Goal: Task Accomplishment & Management: Complete application form

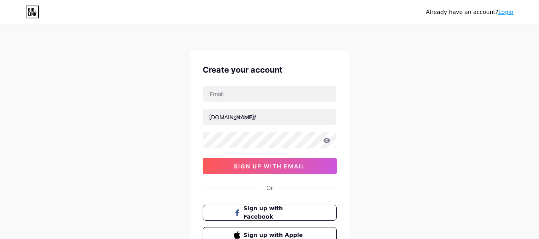
click at [507, 14] on link "Login" at bounding box center [505, 12] width 15 height 6
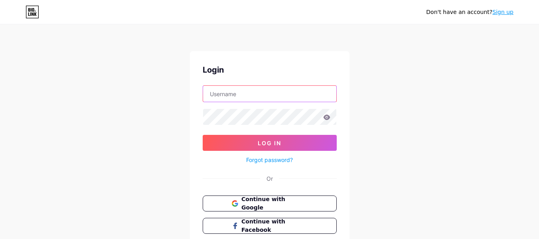
click at [254, 91] on input "text" at bounding box center [269, 94] width 133 height 16
click at [253, 90] on input "[EMAIL_ADDRESS][DOMAIN_NAME]" at bounding box center [269, 94] width 133 height 16
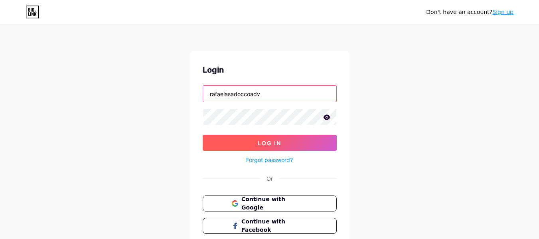
type input "rafaelasadoccoadv"
click at [263, 142] on span "Log In" at bounding box center [270, 143] width 24 height 7
click at [271, 142] on span "Log In" at bounding box center [270, 143] width 24 height 7
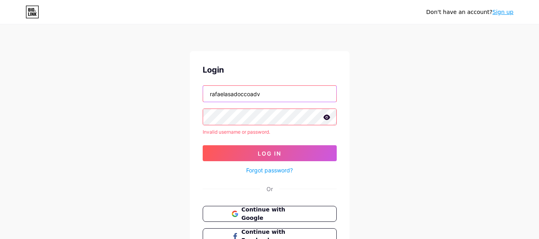
click at [250, 88] on input "rafaelasadoccoadv" at bounding box center [269, 94] width 133 height 16
click at [250, 88] on input "text" at bounding box center [269, 94] width 133 height 16
type input "[EMAIL_ADDRESS][DOMAIN_NAME]"
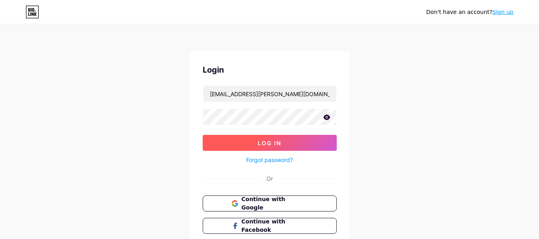
click at [253, 139] on button "Log In" at bounding box center [270, 143] width 134 height 16
click at [254, 140] on button "Log In" at bounding box center [270, 143] width 134 height 16
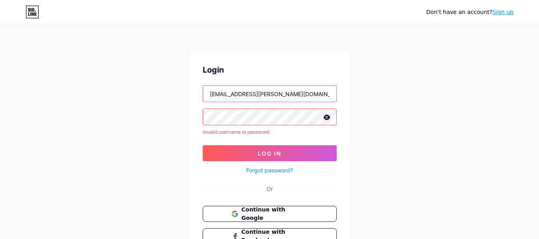
click at [260, 92] on input "[EMAIL_ADDRESS][DOMAIN_NAME]" at bounding box center [269, 94] width 133 height 16
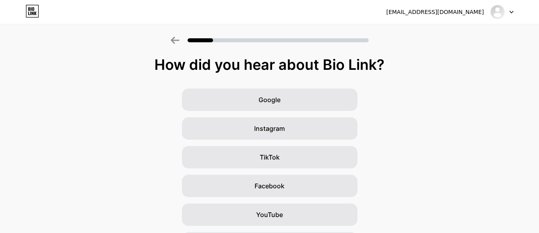
drag, startPoint x: 536, startPoint y: 73, endPoint x: 542, endPoint y: 99, distance: 26.6
click at [539, 99] on html "[EMAIL_ADDRESS][DOMAIN_NAME] Logout Link Copied How did you hear about Bio Link…" at bounding box center [269, 172] width 539 height 344
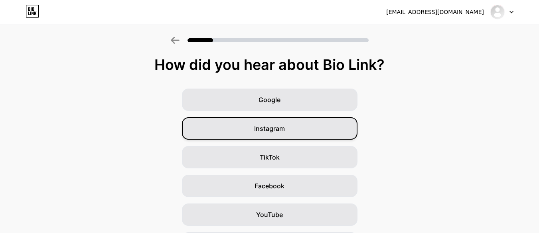
click at [326, 125] on div "Instagram" at bounding box center [270, 128] width 176 height 22
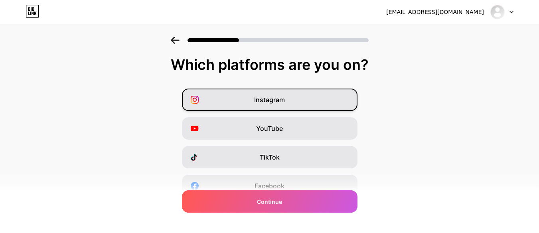
click at [314, 100] on div "Instagram" at bounding box center [270, 100] width 176 height 22
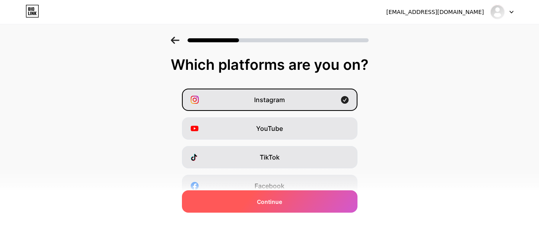
click at [277, 204] on span "Continue" at bounding box center [269, 202] width 25 height 8
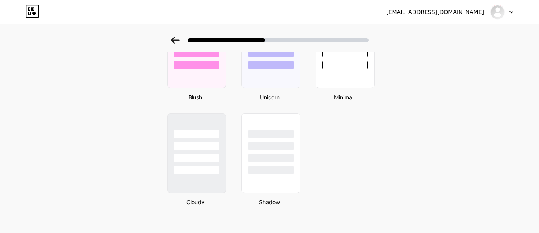
scroll to position [709, 0]
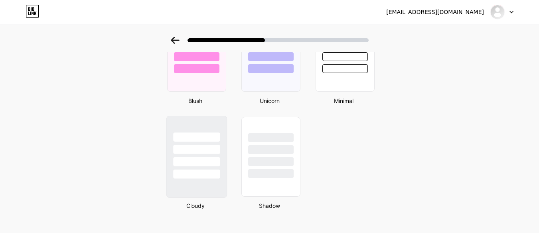
click at [202, 131] on div at bounding box center [196, 147] width 60 height 63
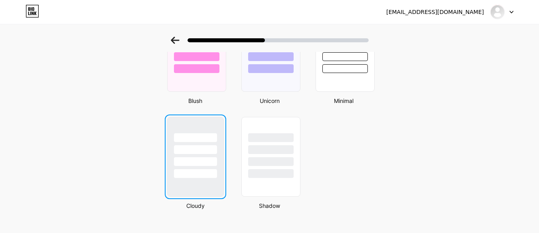
scroll to position [0, 0]
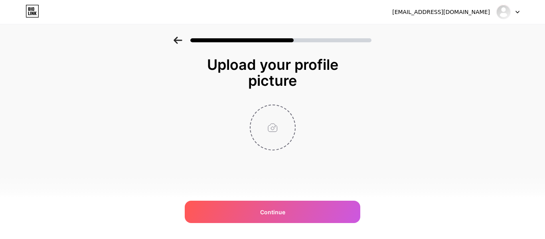
click at [267, 123] on input "file" at bounding box center [273, 127] width 44 height 44
click at [275, 127] on input "file" at bounding box center [273, 127] width 44 height 44
type input "C:\fakepath\IMG_7357.jpeg"
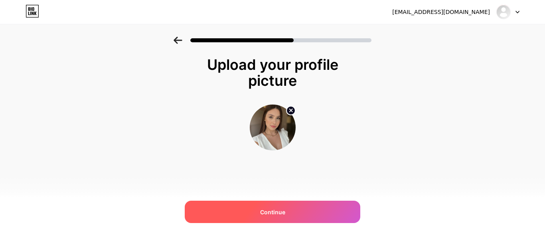
click at [315, 212] on div "Continue" at bounding box center [273, 212] width 176 height 22
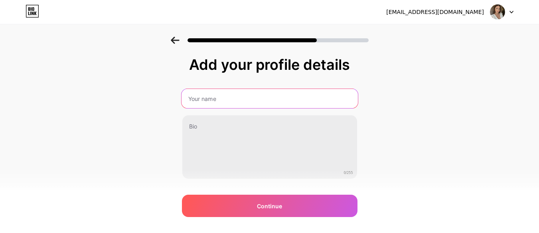
click at [227, 101] on input "text" at bounding box center [269, 98] width 176 height 19
type input "[PERSON_NAME] I Advogada"
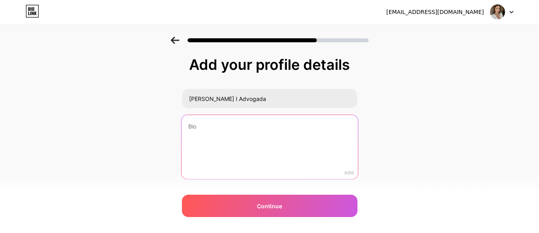
click at [253, 127] on textarea at bounding box center [269, 147] width 176 height 65
type textarea "C"
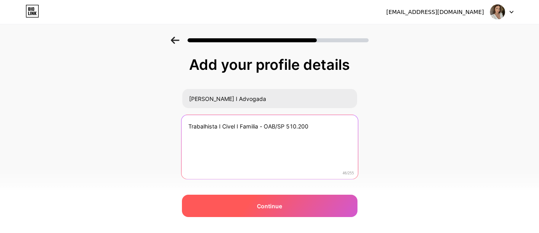
type textarea "Trabalhista I Civel I Familia - OAB/SP 510.200"
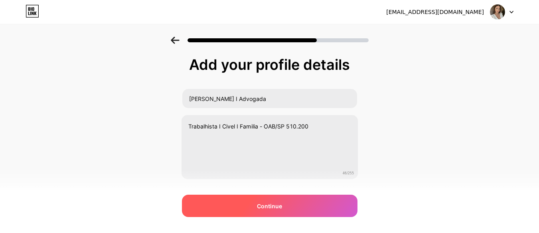
click at [306, 210] on div "Continue" at bounding box center [270, 206] width 176 height 22
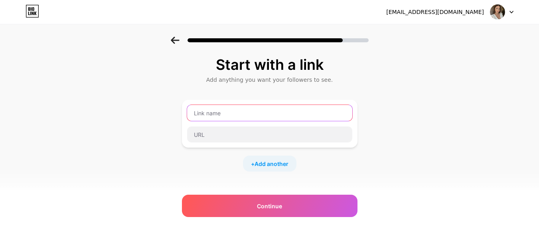
click at [236, 120] on input "text" at bounding box center [269, 113] width 165 height 16
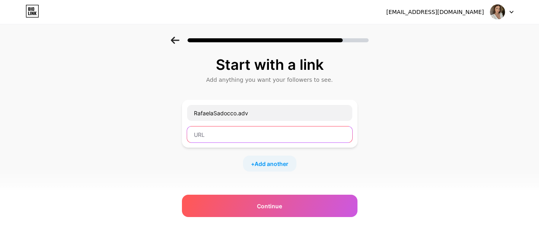
click at [229, 134] on input "text" at bounding box center [269, 135] width 165 height 16
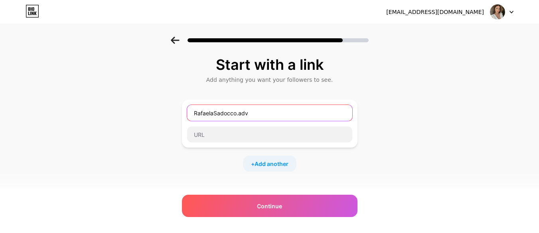
click at [220, 111] on input "RafaelaSadocco.adv" at bounding box center [269, 113] width 165 height 16
click at [200, 113] on input "Rafaelasadocco.adv" at bounding box center [269, 113] width 165 height 16
type input "Rafaelasadocco.adv"
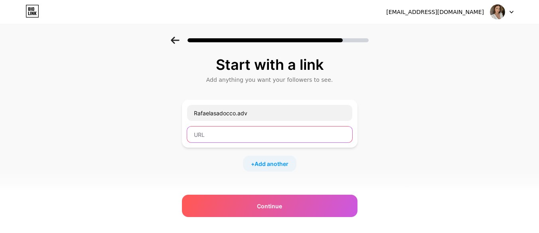
click at [272, 141] on input "text" at bounding box center [269, 135] width 165 height 16
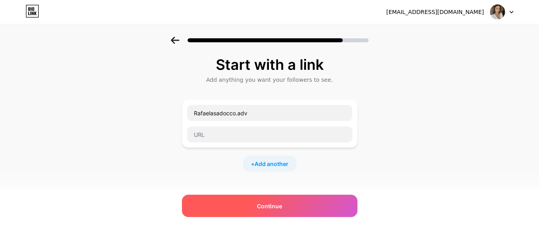
click at [264, 204] on span "Continue" at bounding box center [269, 206] width 25 height 8
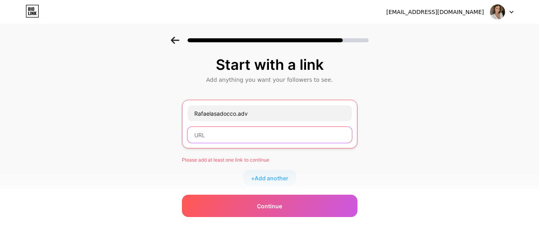
click at [239, 141] on input "text" at bounding box center [270, 135] width 164 height 16
paste input "[URL][DOMAIN_NAME][DOMAIN_NAME]"
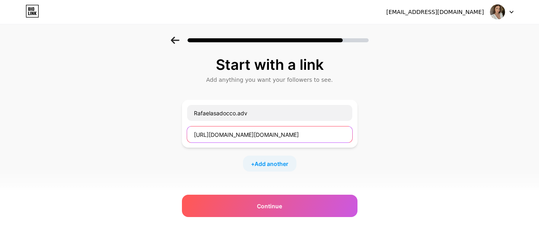
type input "[URL][DOMAIN_NAME][DOMAIN_NAME]"
click at [388, 150] on div "Start with a link Add anything you want your followers to see. Rafaelasadocco.a…" at bounding box center [269, 177] width 539 height 281
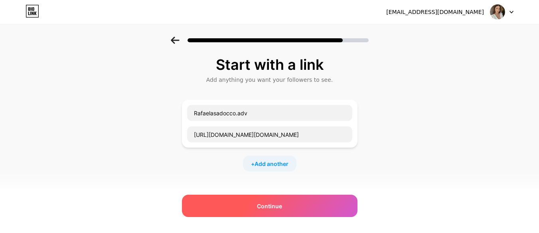
click at [282, 213] on div "Continue" at bounding box center [270, 206] width 176 height 22
click at [279, 207] on span "Continue" at bounding box center [269, 206] width 25 height 8
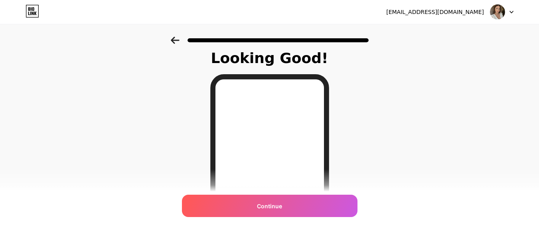
scroll to position [3, 0]
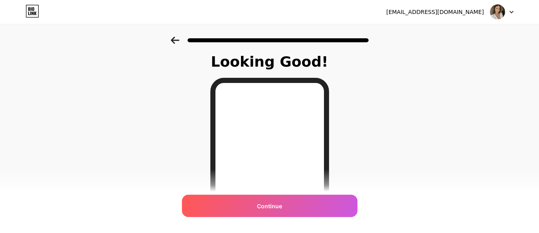
click at [180, 38] on icon at bounding box center [175, 40] width 9 height 7
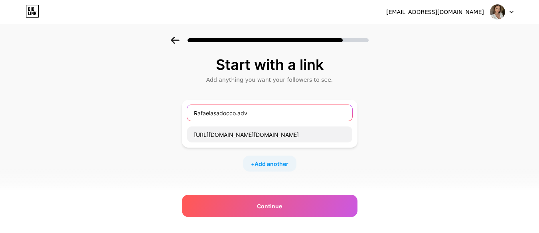
drag, startPoint x: 254, startPoint y: 117, endPoint x: 174, endPoint y: 114, distance: 80.7
click at [174, 114] on div "Start with a link Add anything you want your followers to see. Rafaelasadocco.a…" at bounding box center [269, 177] width 539 height 281
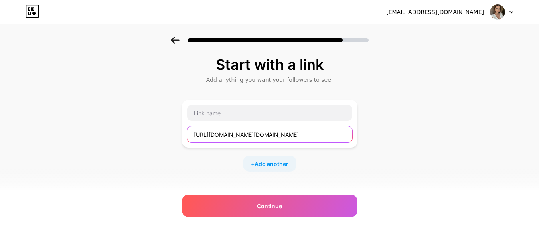
drag, startPoint x: 336, startPoint y: 138, endPoint x: 117, endPoint y: 132, distance: 220.0
click at [117, 132] on div "Start with a link Add anything you want your followers to see. [URL][DOMAIN_NAM…" at bounding box center [269, 177] width 539 height 281
paste input "[URL][DOMAIN_NAME][DOMAIN_NAME]"
type input "h"
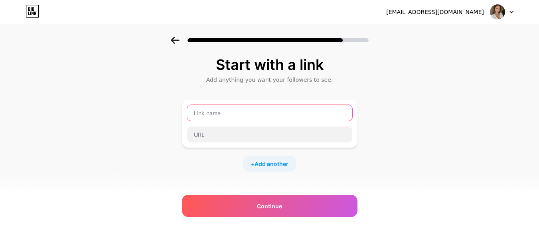
click at [229, 111] on input "text" at bounding box center [269, 113] width 165 height 16
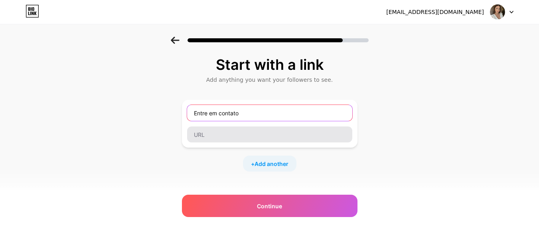
type input "Entre em contato"
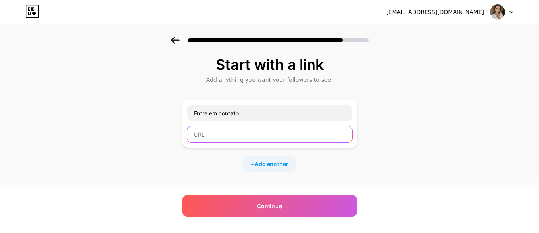
click at [211, 136] on input "text" at bounding box center [269, 135] width 165 height 16
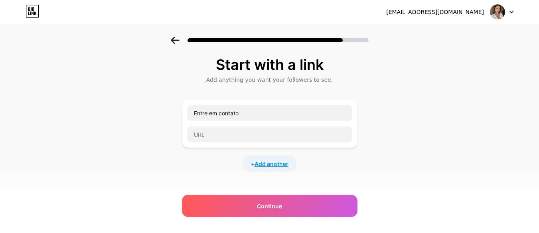
click at [267, 163] on span "Add another" at bounding box center [272, 164] width 34 height 8
click at [256, 168] on input "text" at bounding box center [269, 169] width 165 height 16
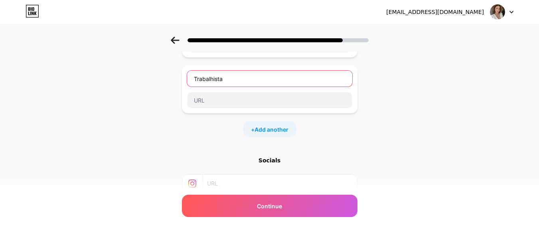
scroll to position [93, 0]
type input "Trabalhista"
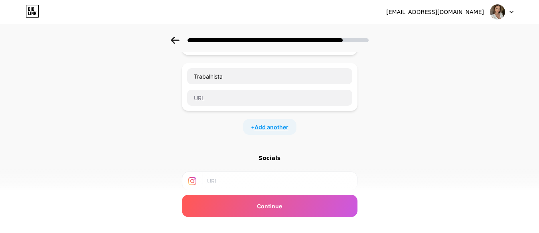
click at [283, 131] on span "Add another" at bounding box center [272, 127] width 34 height 8
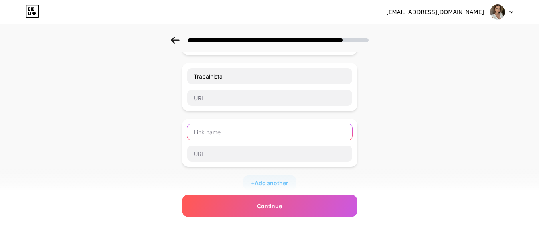
click at [283, 131] on input "text" at bounding box center [269, 132] width 165 height 16
type input "Cível"
click at [277, 183] on span "Add another" at bounding box center [272, 183] width 34 height 8
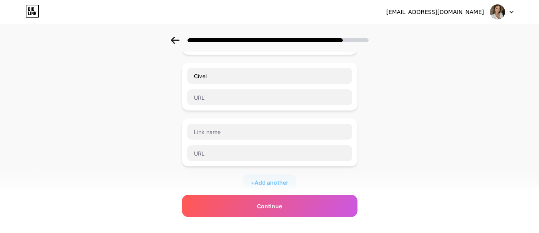
scroll to position [151, 0]
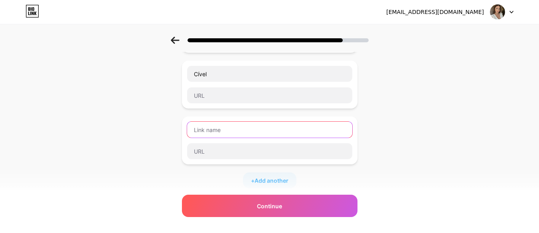
click at [294, 135] on input "text" at bounding box center [269, 130] width 165 height 16
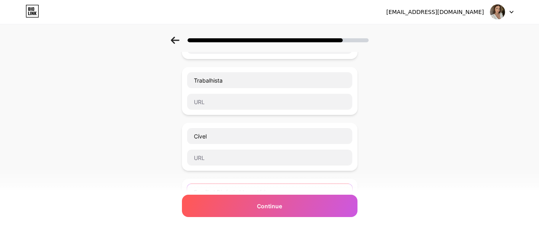
scroll to position [86, 0]
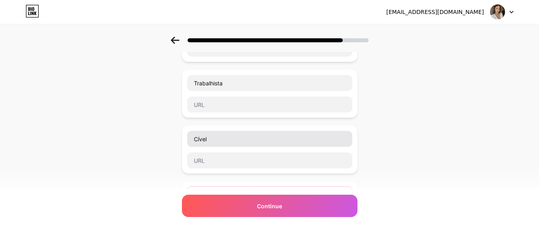
type input "Família I Divórcio I Inventário"
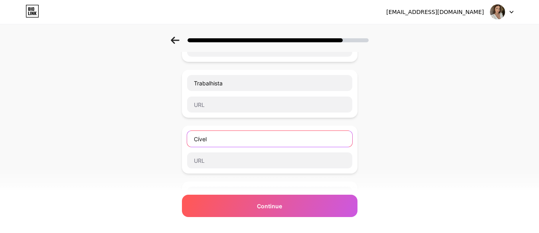
click at [288, 142] on input "Cível" at bounding box center [269, 139] width 165 height 16
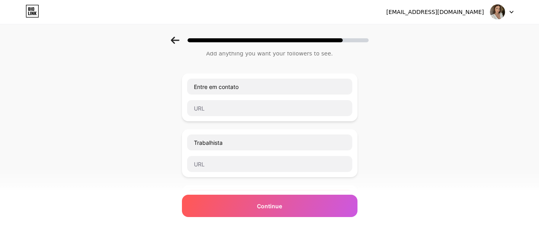
scroll to position [0, 0]
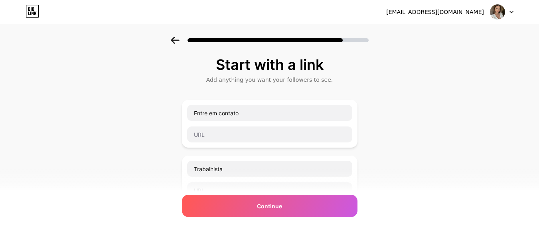
type input "Cível I Contratos"
click at [207, 134] on input "text" at bounding box center [269, 135] width 165 height 16
paste input "[DOMAIN_NAME][URL]"
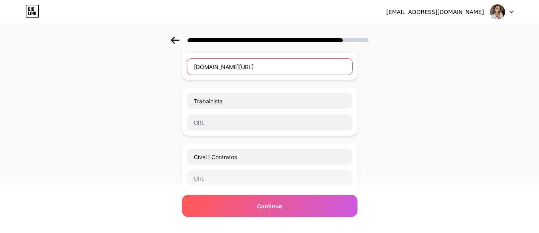
scroll to position [73, 0]
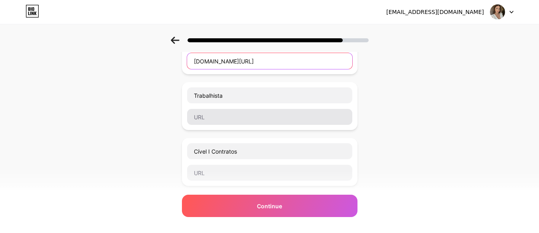
type input "[DOMAIN_NAME][URL]"
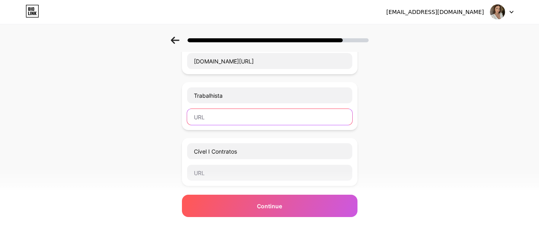
click at [268, 120] on input "text" at bounding box center [269, 117] width 165 height 16
paste input "[DOMAIN_NAME][URL]"
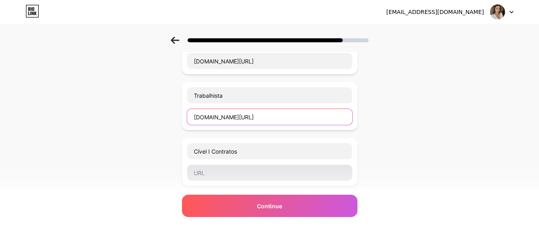
type input "[DOMAIN_NAME][URL]"
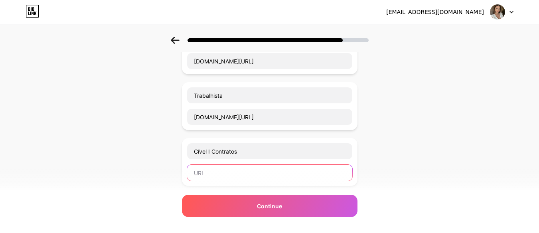
click at [223, 172] on input "text" at bounding box center [269, 173] width 165 height 16
paste input "[DOMAIN_NAME][URL]"
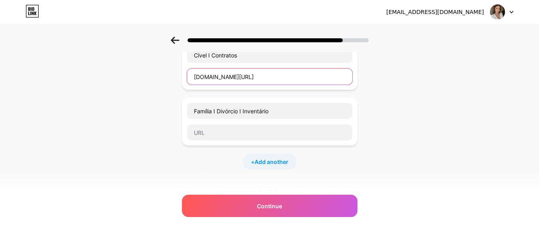
scroll to position [171, 0]
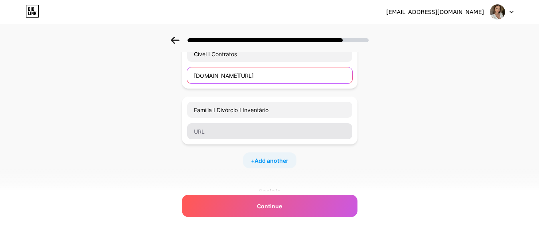
type input "[DOMAIN_NAME][URL]"
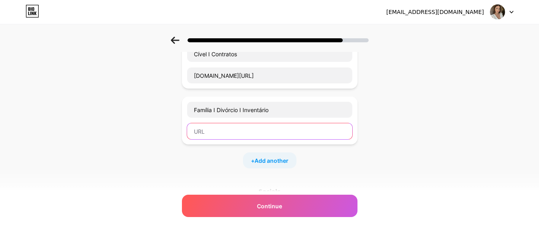
click at [330, 130] on input "text" at bounding box center [269, 131] width 165 height 16
paste input "[DOMAIN_NAME][URL]"
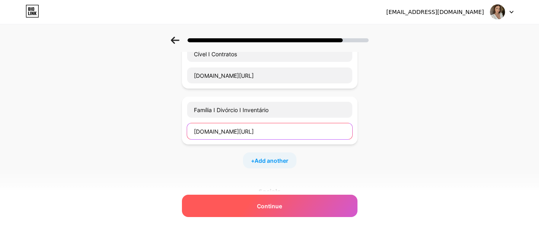
type input "[DOMAIN_NAME][URL]"
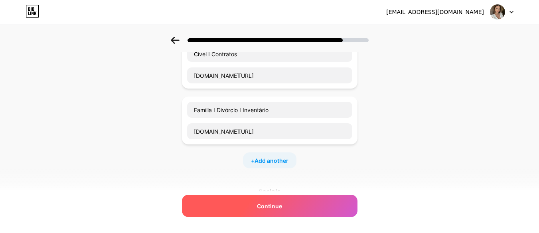
click at [283, 200] on div "Continue" at bounding box center [270, 206] width 176 height 22
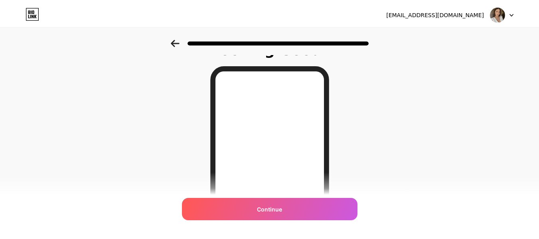
scroll to position [0, 0]
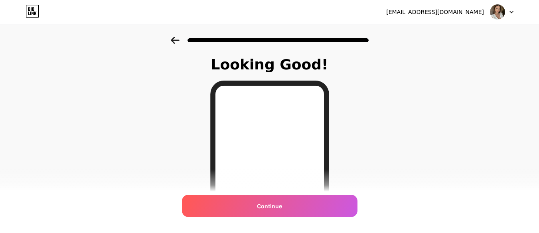
click at [176, 43] on icon at bounding box center [175, 40] width 8 height 7
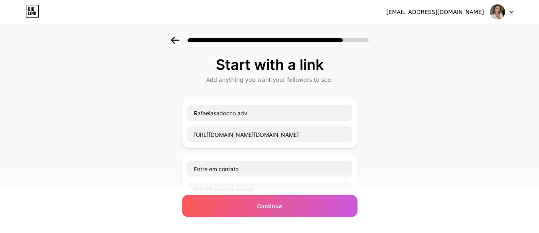
click at [176, 43] on icon at bounding box center [175, 40] width 8 height 7
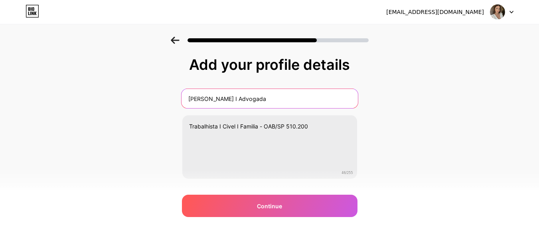
click at [253, 101] on input "[PERSON_NAME] I Advogada" at bounding box center [269, 98] width 176 height 19
type input "[PERSON_NAME] Advogada"
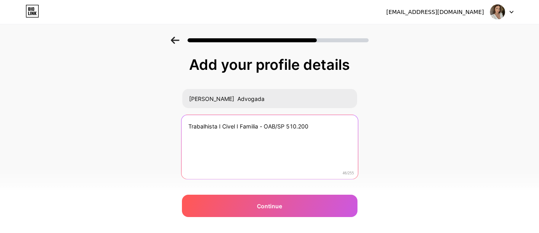
click at [264, 127] on textarea "Trabalhista I Civel I Familia - OAB/SP 510.200" at bounding box center [269, 147] width 176 height 65
drag, startPoint x: 307, startPoint y: 128, endPoint x: 264, endPoint y: 129, distance: 43.1
click at [264, 129] on textarea "Trabalhista I Civel I Familia OAB/SP 510.200" at bounding box center [269, 147] width 176 height 65
type textarea "Trabalhista I Civel I Familia"
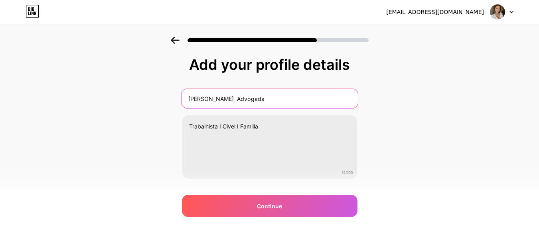
click at [287, 99] on input "[PERSON_NAME] Advogada" at bounding box center [269, 98] width 176 height 19
paste input "OAB/SP 510.200"
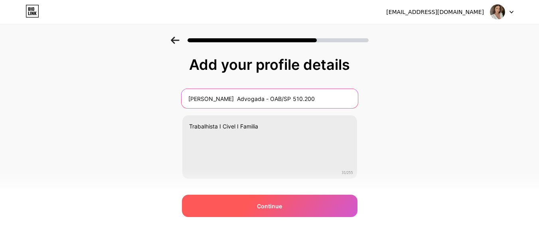
type input "[PERSON_NAME] Advogada - OAB/SP 510.200"
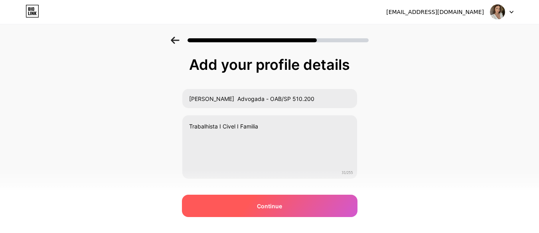
click at [289, 216] on div "Continue" at bounding box center [270, 206] width 176 height 22
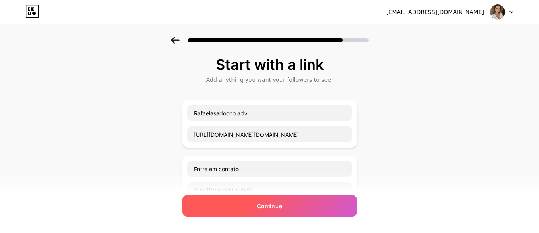
click at [289, 211] on div "Continue" at bounding box center [270, 206] width 176 height 22
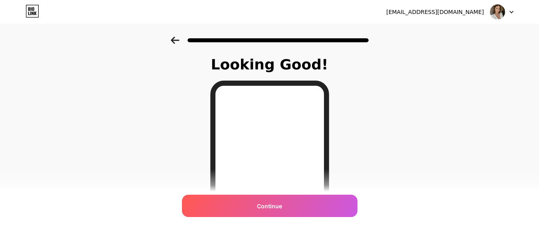
click at [177, 39] on icon at bounding box center [175, 40] width 9 height 7
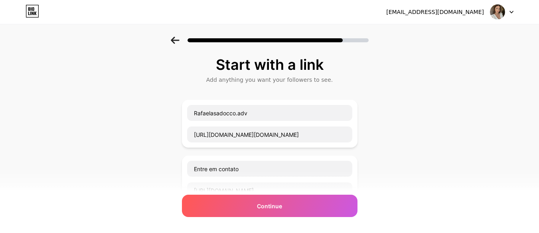
click at [177, 39] on icon at bounding box center [175, 40] width 9 height 7
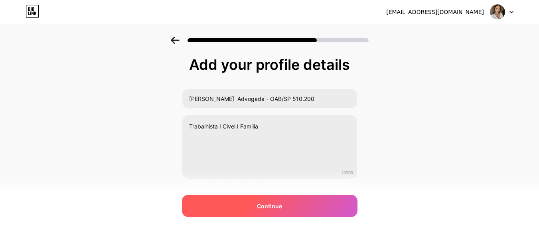
click at [265, 203] on span "Continue" at bounding box center [269, 206] width 25 height 8
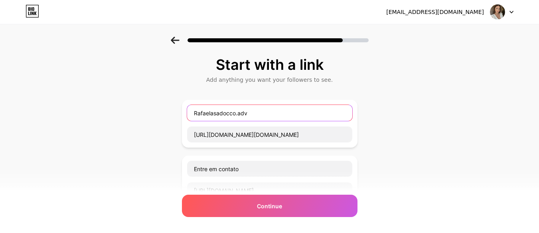
drag, startPoint x: 260, startPoint y: 114, endPoint x: 182, endPoint y: 119, distance: 78.0
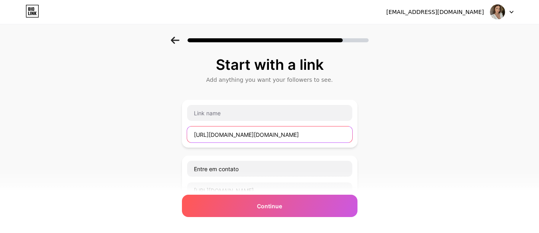
drag, startPoint x: 340, startPoint y: 132, endPoint x: 171, endPoint y: 117, distance: 169.5
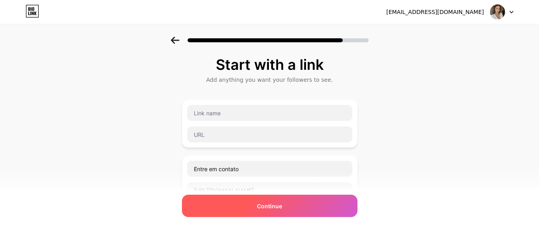
click at [250, 212] on div "Continue" at bounding box center [270, 206] width 176 height 22
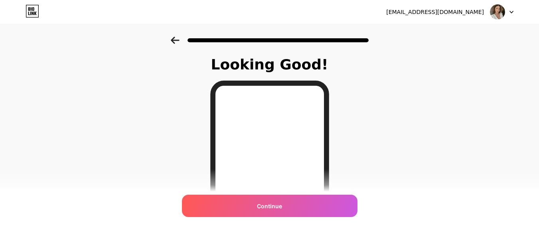
click at [287, 204] on div "Continue" at bounding box center [270, 206] width 176 height 22
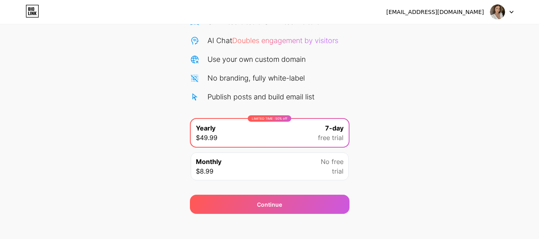
scroll to position [82, 0]
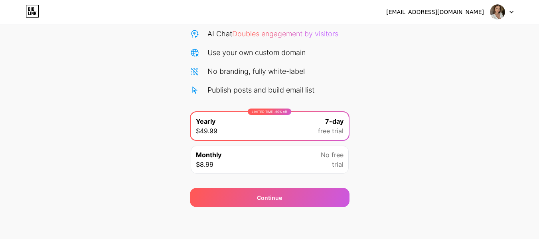
click at [520, 146] on div "Start your 7 day free trial Cancel anytime. We will send you an email 2 days be…" at bounding box center [269, 81] width 539 height 253
